Goal: Task Accomplishment & Management: Complete application form

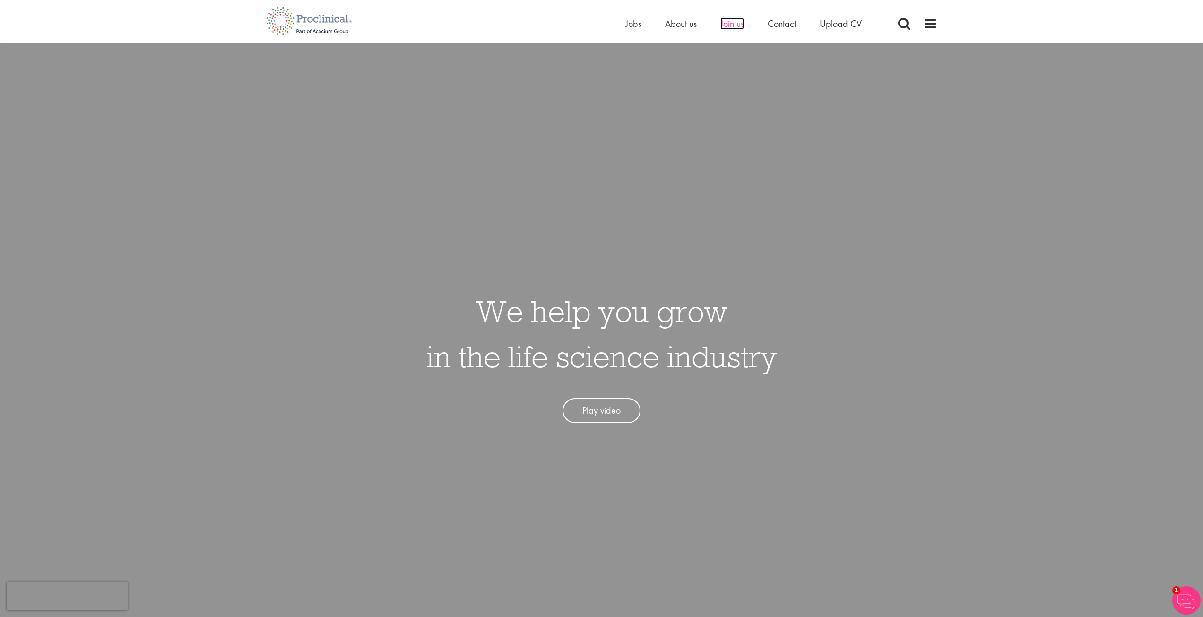
click at [725, 24] on span "Join us" at bounding box center [732, 23] width 24 height 12
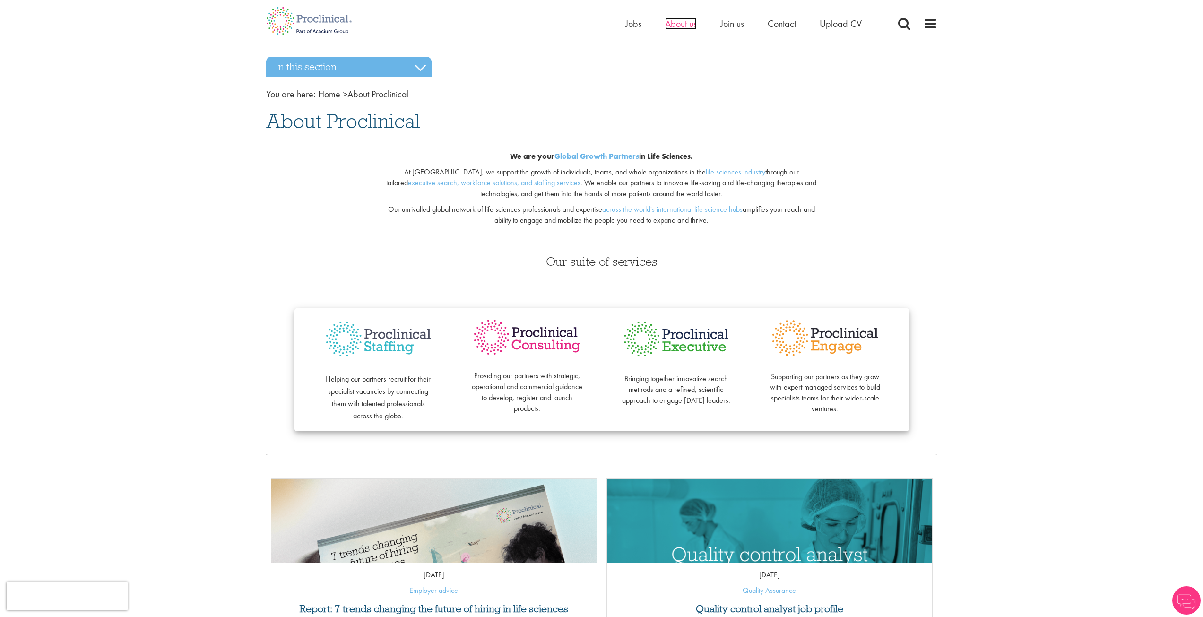
click at [677, 23] on span "About us" at bounding box center [681, 23] width 32 height 12
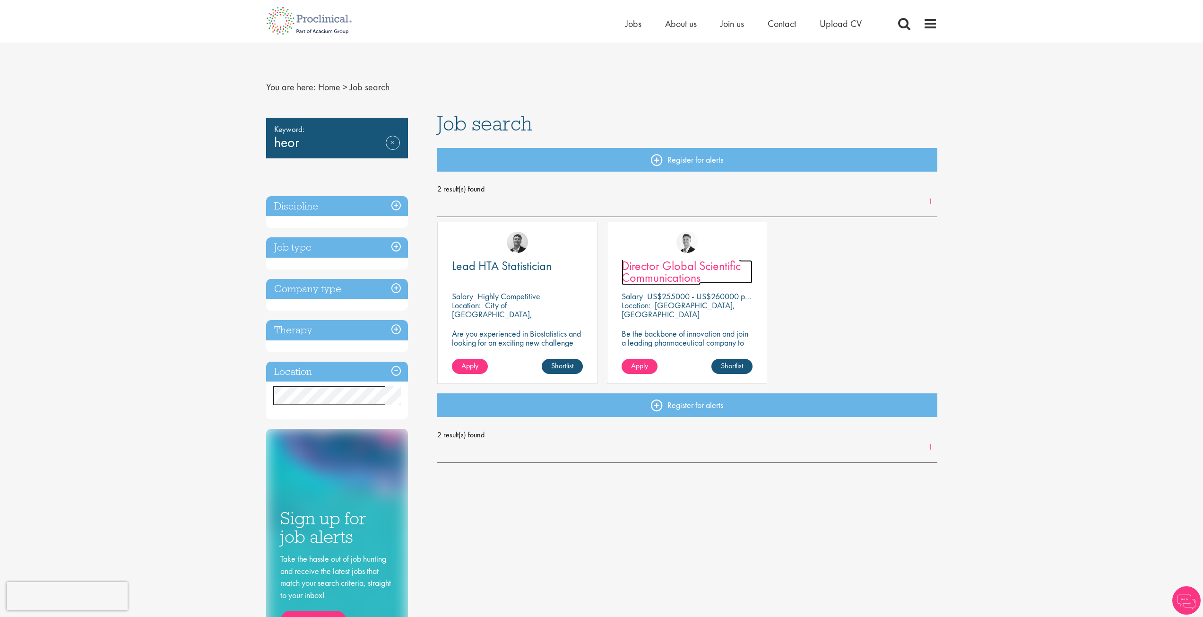
click at [719, 270] on span "Director Global Scientific Communications" at bounding box center [681, 272] width 119 height 28
